Goal: Task Accomplishment & Management: Manage account settings

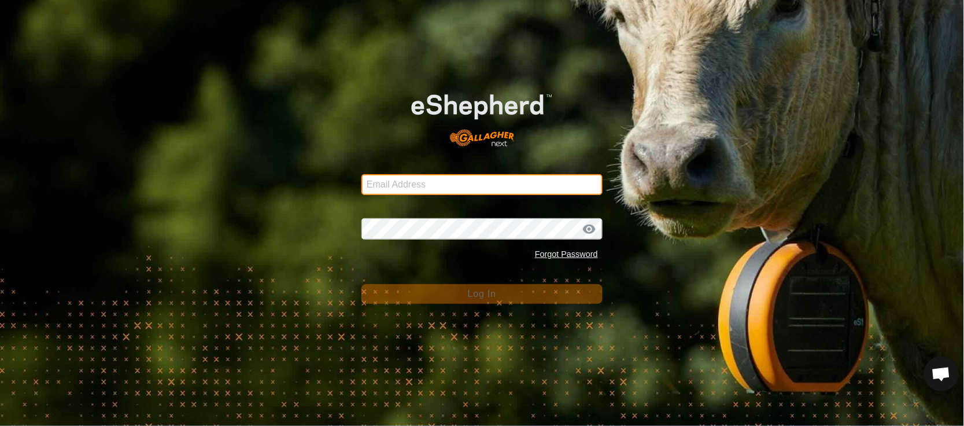
click at [437, 185] on input "Email Address" at bounding box center [482, 184] width 241 height 21
type input "[EMAIL_ADDRESS][PERSON_NAME][DOMAIN_NAME]"
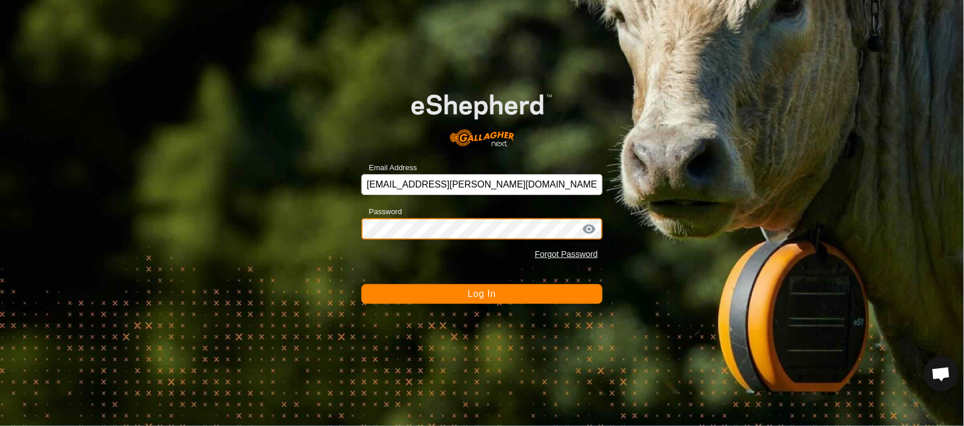
click at [362, 284] on button "Log In" at bounding box center [482, 294] width 241 height 20
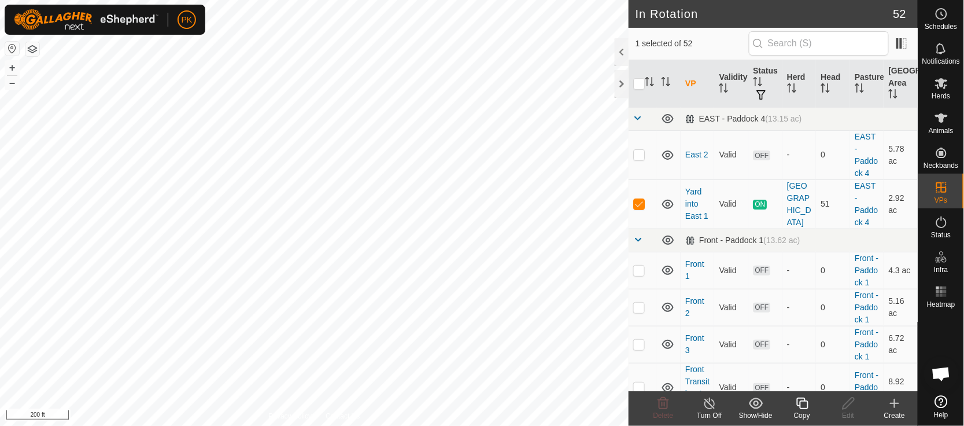
checkbox input "true"
checkbox input "false"
click at [940, 87] on icon at bounding box center [942, 83] width 14 height 14
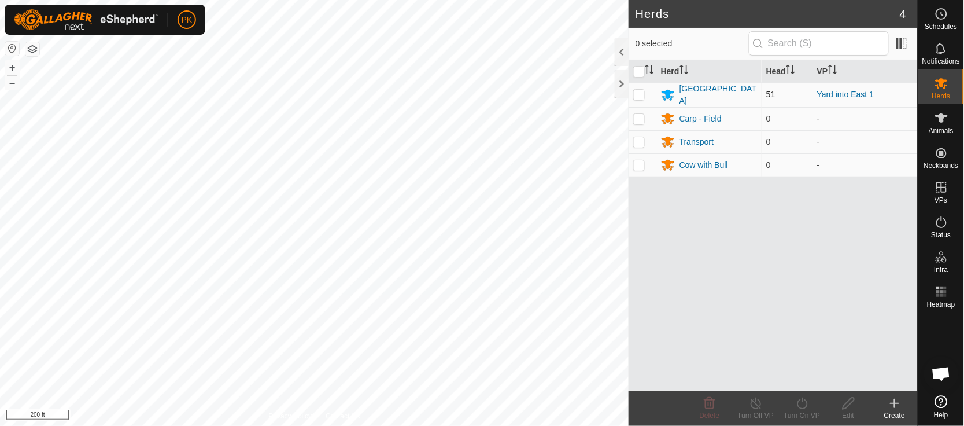
click at [642, 95] on p-checkbox at bounding box center [639, 94] width 12 height 9
checkbox input "true"
click at [805, 406] on icon at bounding box center [802, 403] width 14 height 14
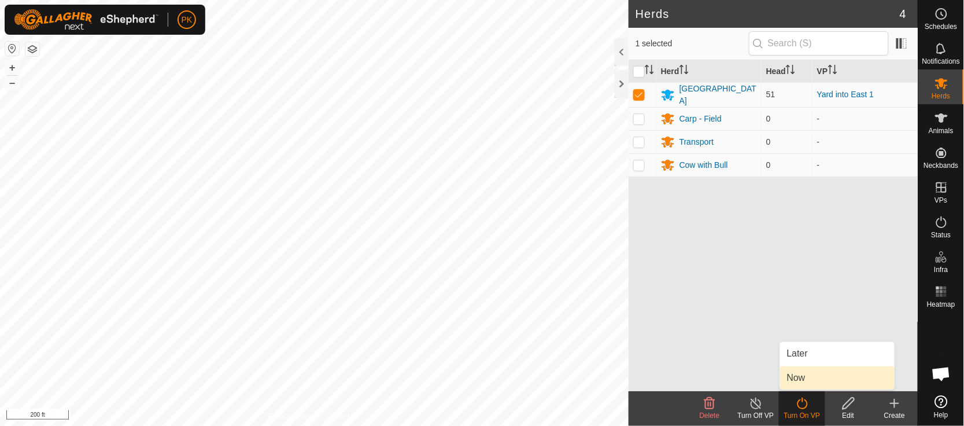
click at [805, 375] on link "Now" at bounding box center [837, 377] width 115 height 23
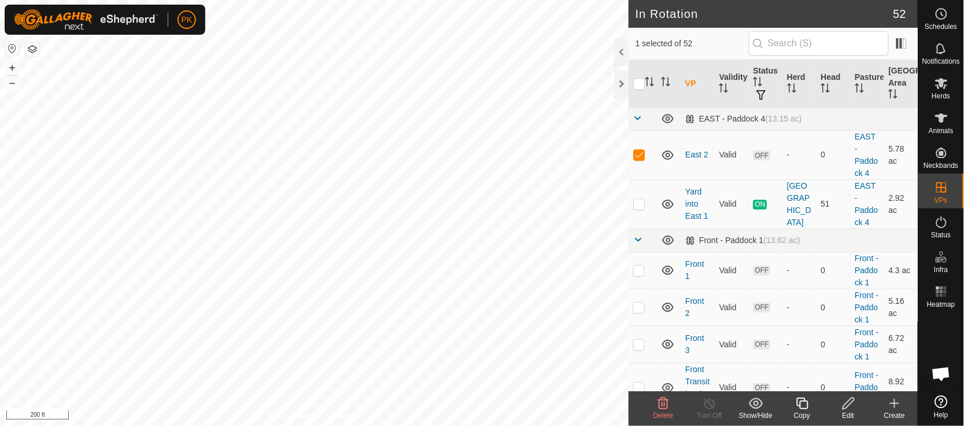
click at [845, 402] on icon at bounding box center [849, 403] width 14 height 14
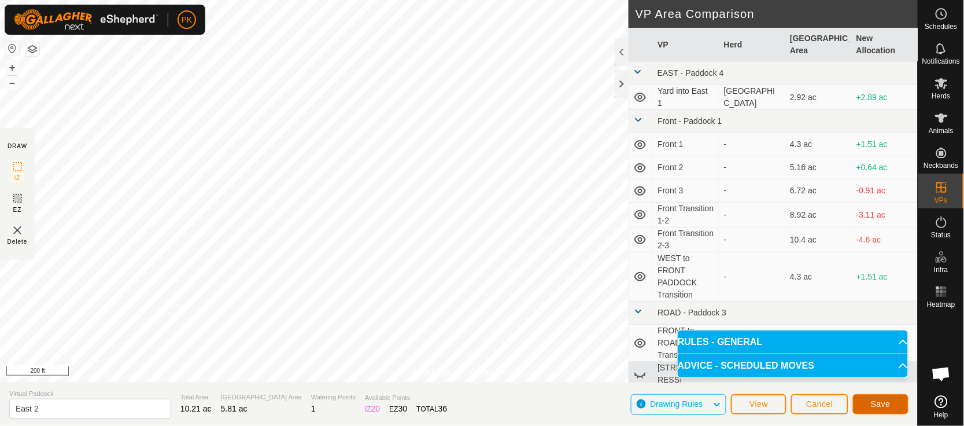
click at [878, 405] on span "Save" at bounding box center [881, 403] width 20 height 9
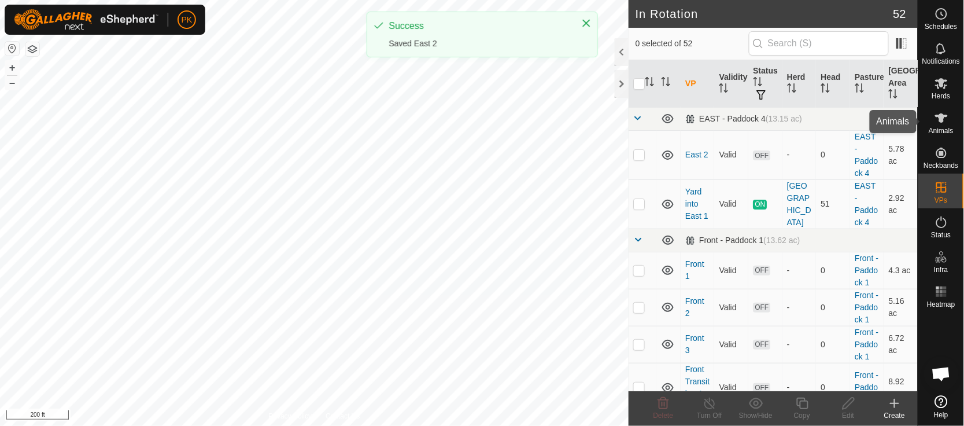
click at [955, 115] on div "Animals" at bounding box center [942, 121] width 46 height 35
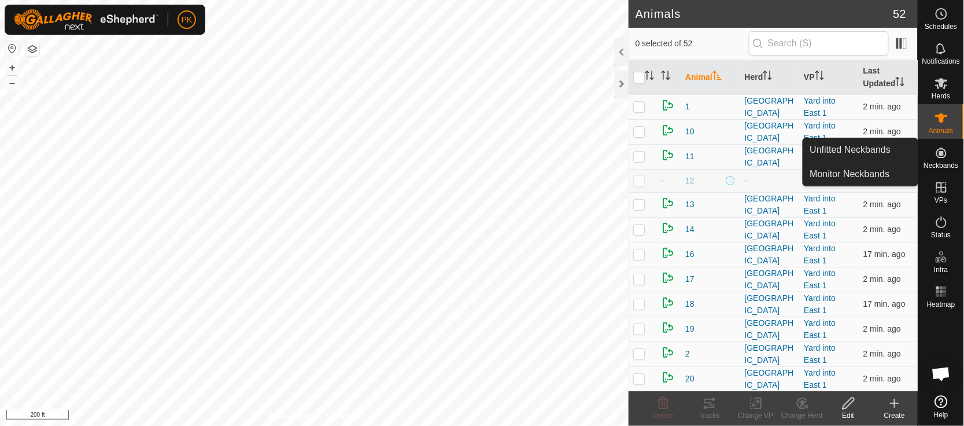
click at [942, 154] on icon at bounding box center [941, 153] width 10 height 10
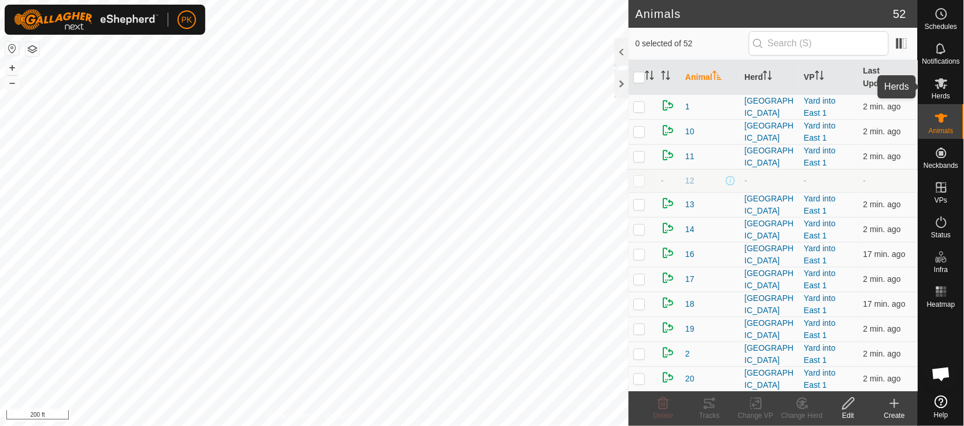
click at [947, 82] on icon at bounding box center [942, 83] width 14 height 14
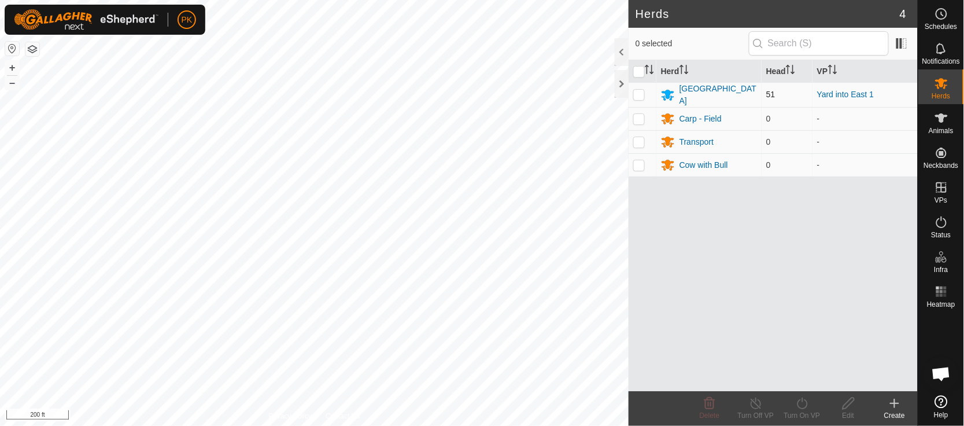
click at [640, 95] on p-checkbox at bounding box center [639, 94] width 12 height 9
checkbox input "true"
click at [797, 411] on div "Turn On VP" at bounding box center [802, 415] width 46 height 10
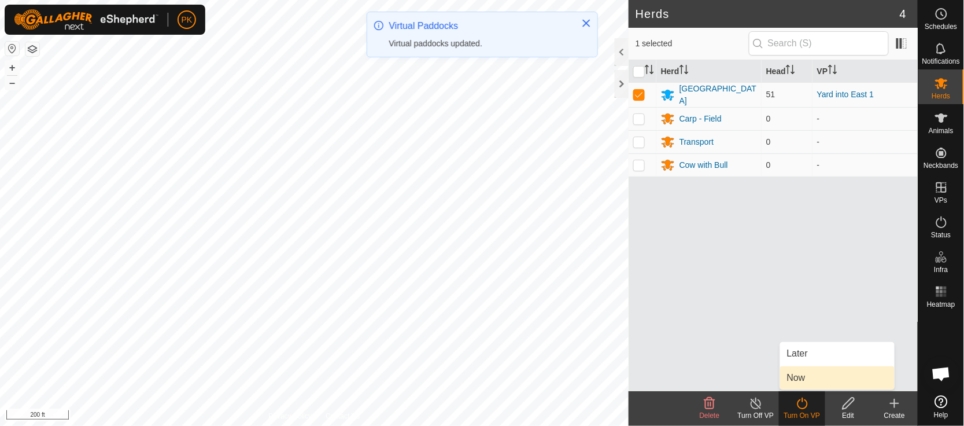
click at [796, 375] on link "Now" at bounding box center [837, 377] width 115 height 23
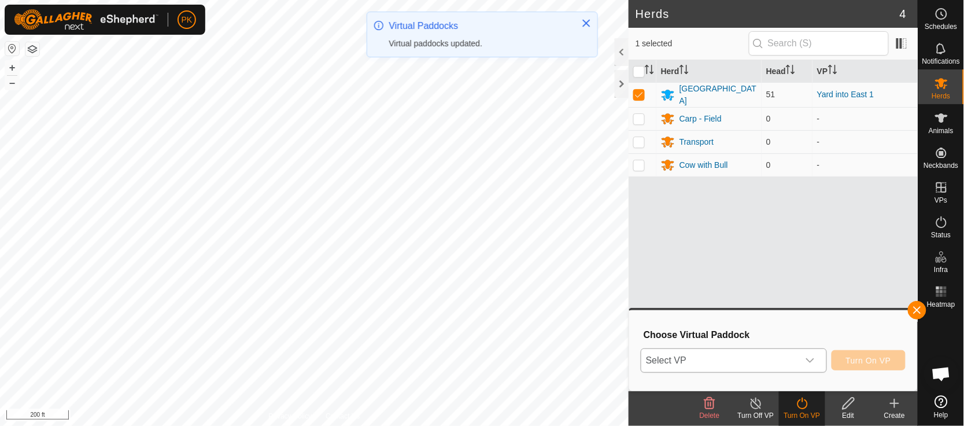
click at [812, 357] on icon "dropdown trigger" at bounding box center [810, 360] width 9 height 9
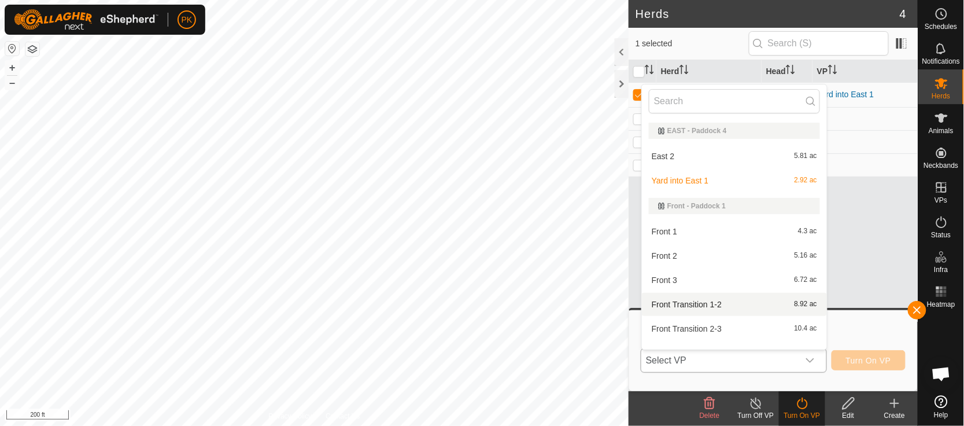
scroll to position [15, 0]
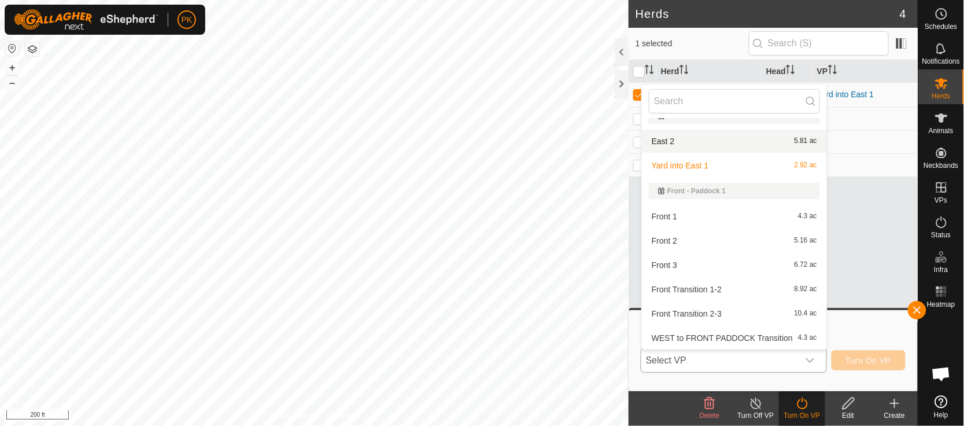
click at [715, 145] on li "East 2 5.81 ac" at bounding box center [734, 141] width 185 height 23
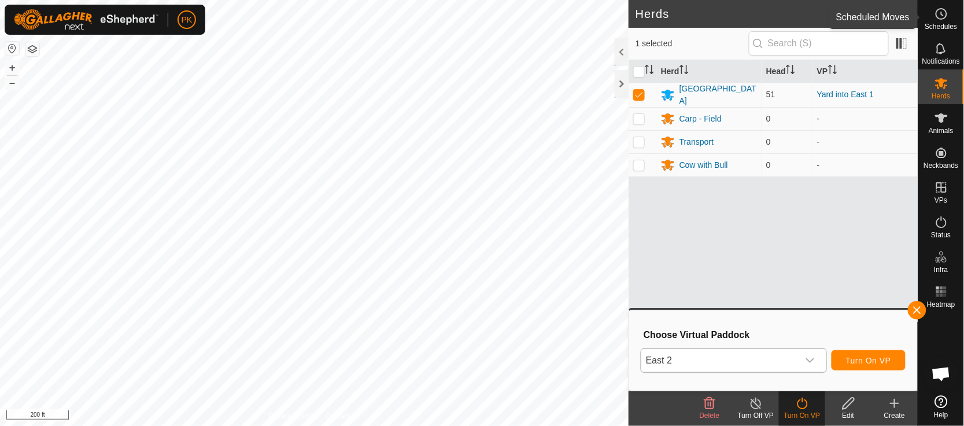
click at [950, 30] on span "Schedules" at bounding box center [941, 26] width 32 height 7
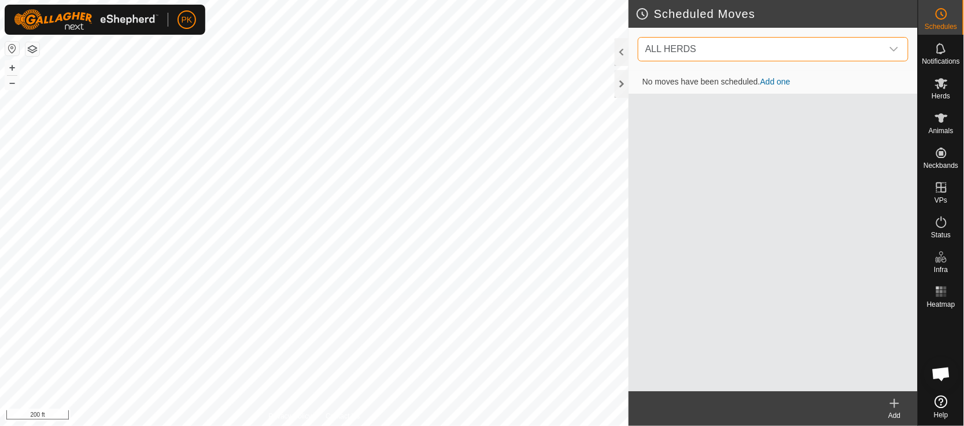
drag, startPoint x: 894, startPoint y: 48, endPoint x: 657, endPoint y: 45, distance: 236.6
click at [657, 45] on span "ALL HERDS" at bounding box center [671, 49] width 51 height 10
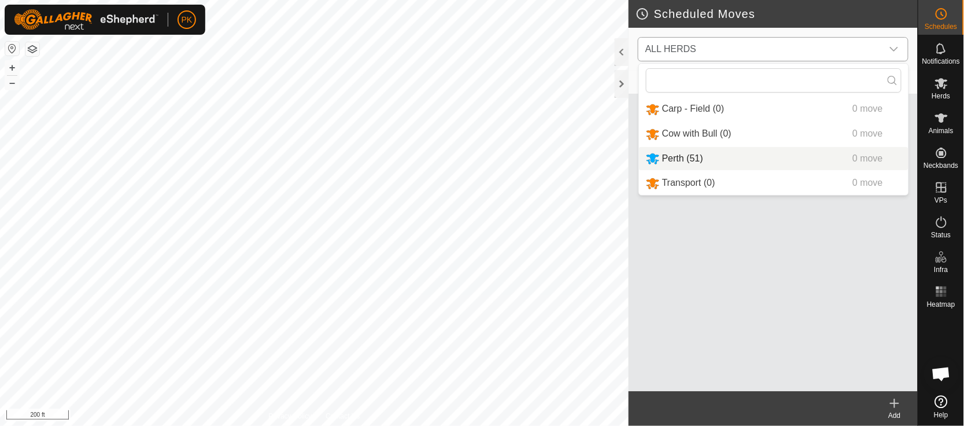
click at [681, 152] on li "Perth (51) 0 move" at bounding box center [774, 159] width 270 height 24
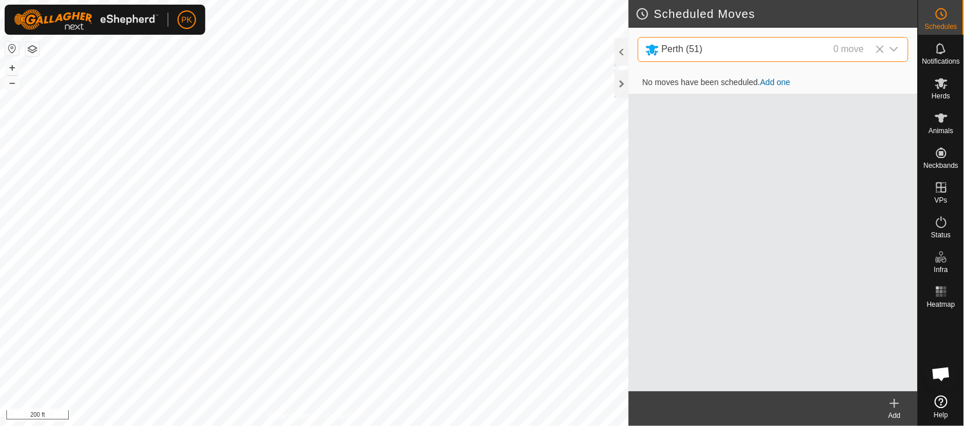
click at [899, 402] on icon at bounding box center [895, 403] width 14 height 14
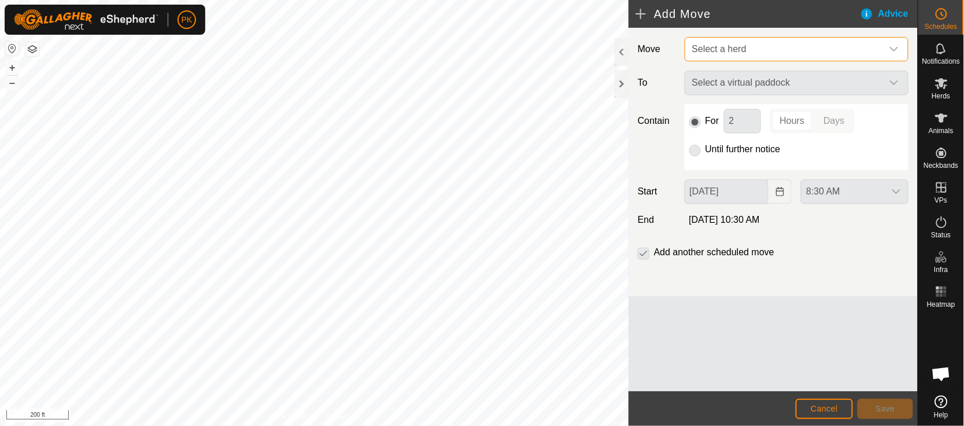
click at [805, 45] on span "Select a herd" at bounding box center [785, 49] width 195 height 23
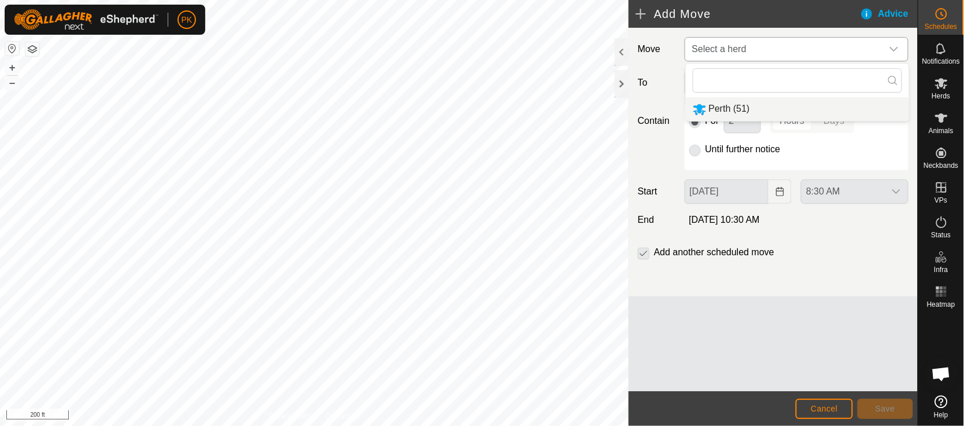
click at [771, 113] on li "Perth (51)" at bounding box center [797, 109] width 223 height 24
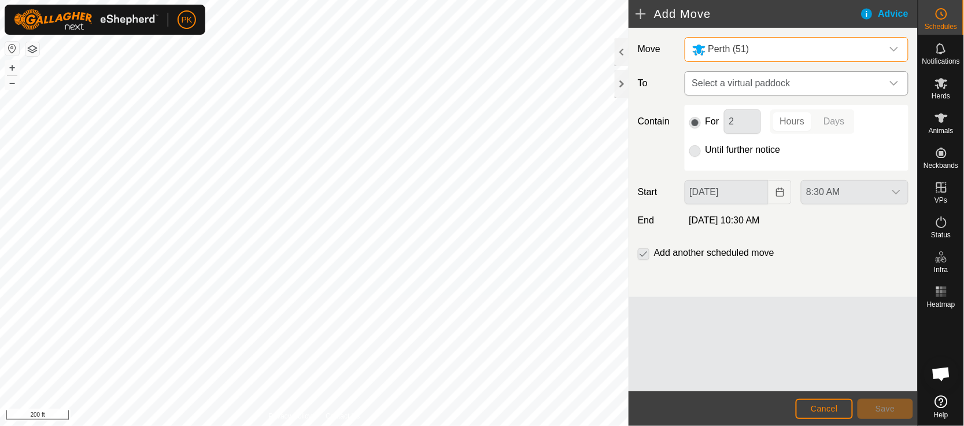
click at [773, 83] on span "Select a virtual paddock" at bounding box center [785, 83] width 195 height 23
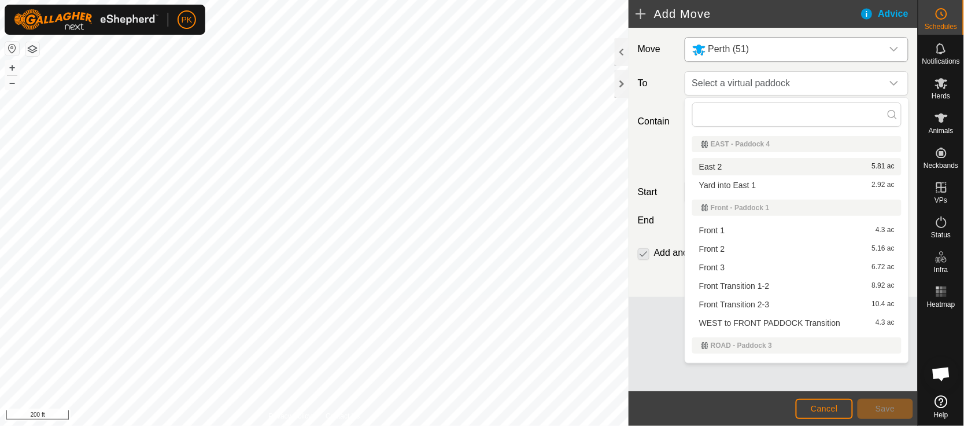
click at [743, 160] on li "East 2 5.81 ac" at bounding box center [796, 166] width 209 height 17
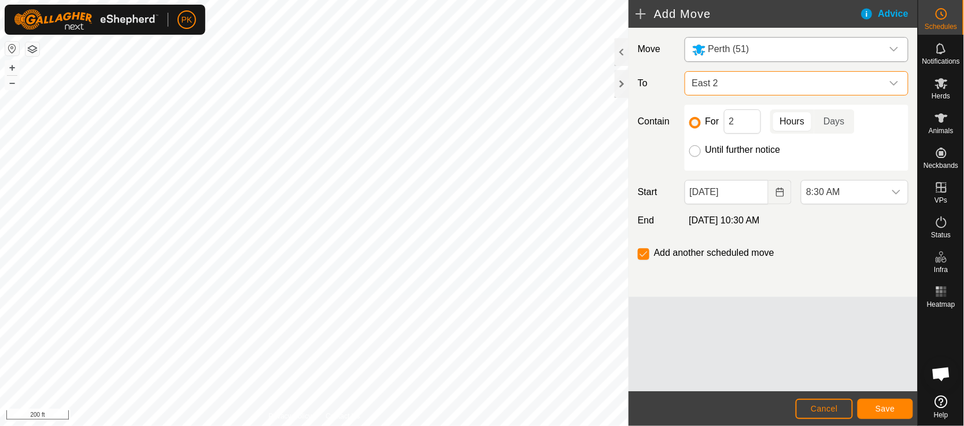
click at [697, 148] on input "Until further notice" at bounding box center [695, 151] width 12 height 12
radio input "true"
checkbox input "false"
click at [893, 189] on icon "dropdown trigger" at bounding box center [896, 191] width 9 height 9
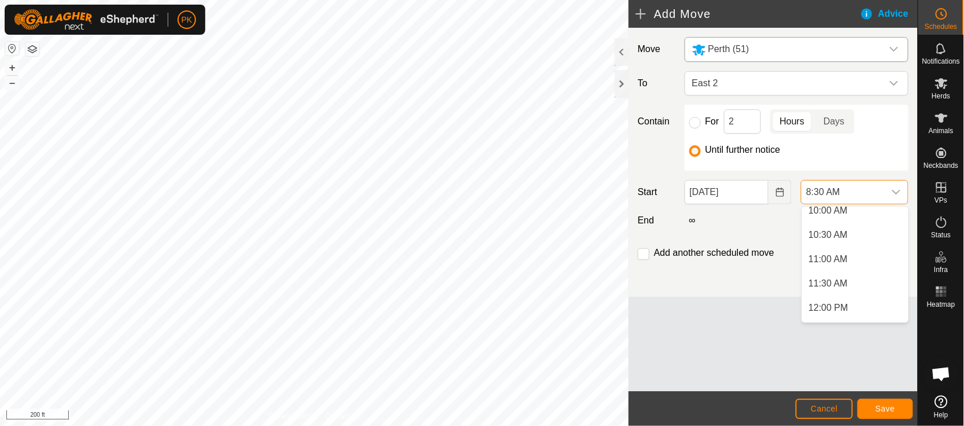
scroll to position [522, 0]
click at [839, 224] on li "11:00 AM" at bounding box center [855, 230] width 106 height 23
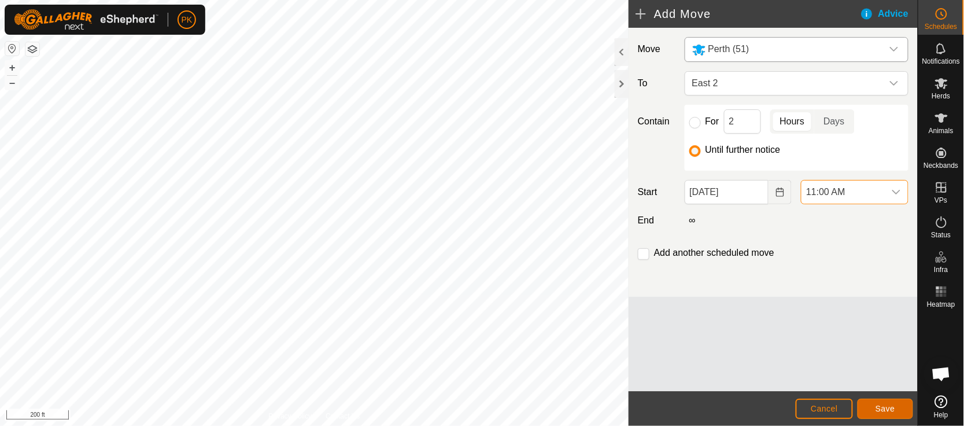
click at [887, 407] on span "Save" at bounding box center [886, 408] width 20 height 9
